Goal: Task Accomplishment & Management: Manage account settings

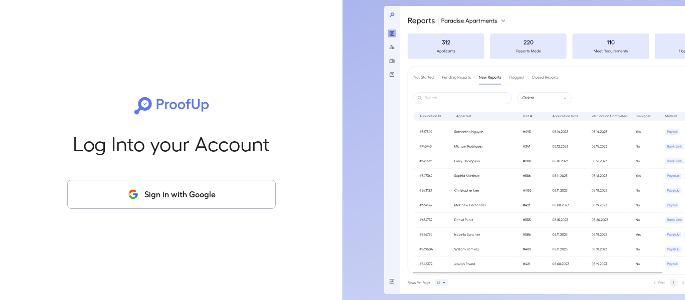
click at [175, 200] on button "Sign in with Google" at bounding box center [171, 194] width 209 height 29
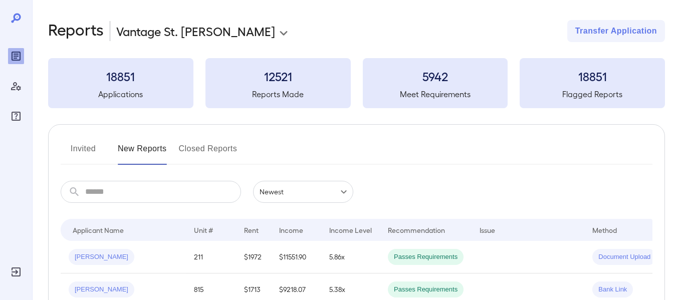
click at [78, 151] on button "Invited" at bounding box center [83, 153] width 45 height 24
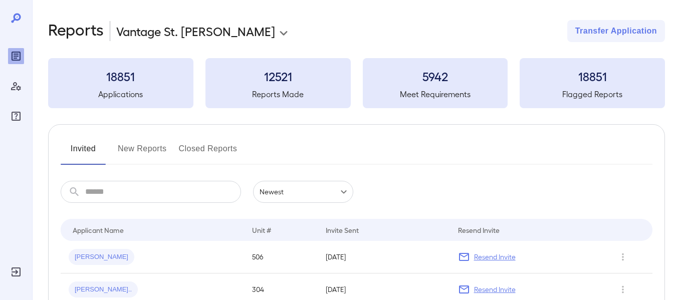
click at [131, 153] on button "New Reports" at bounding box center [142, 153] width 49 height 24
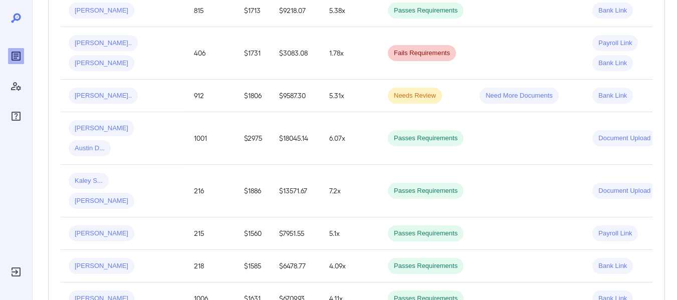
scroll to position [150, 0]
